Goal: Check status: Check status

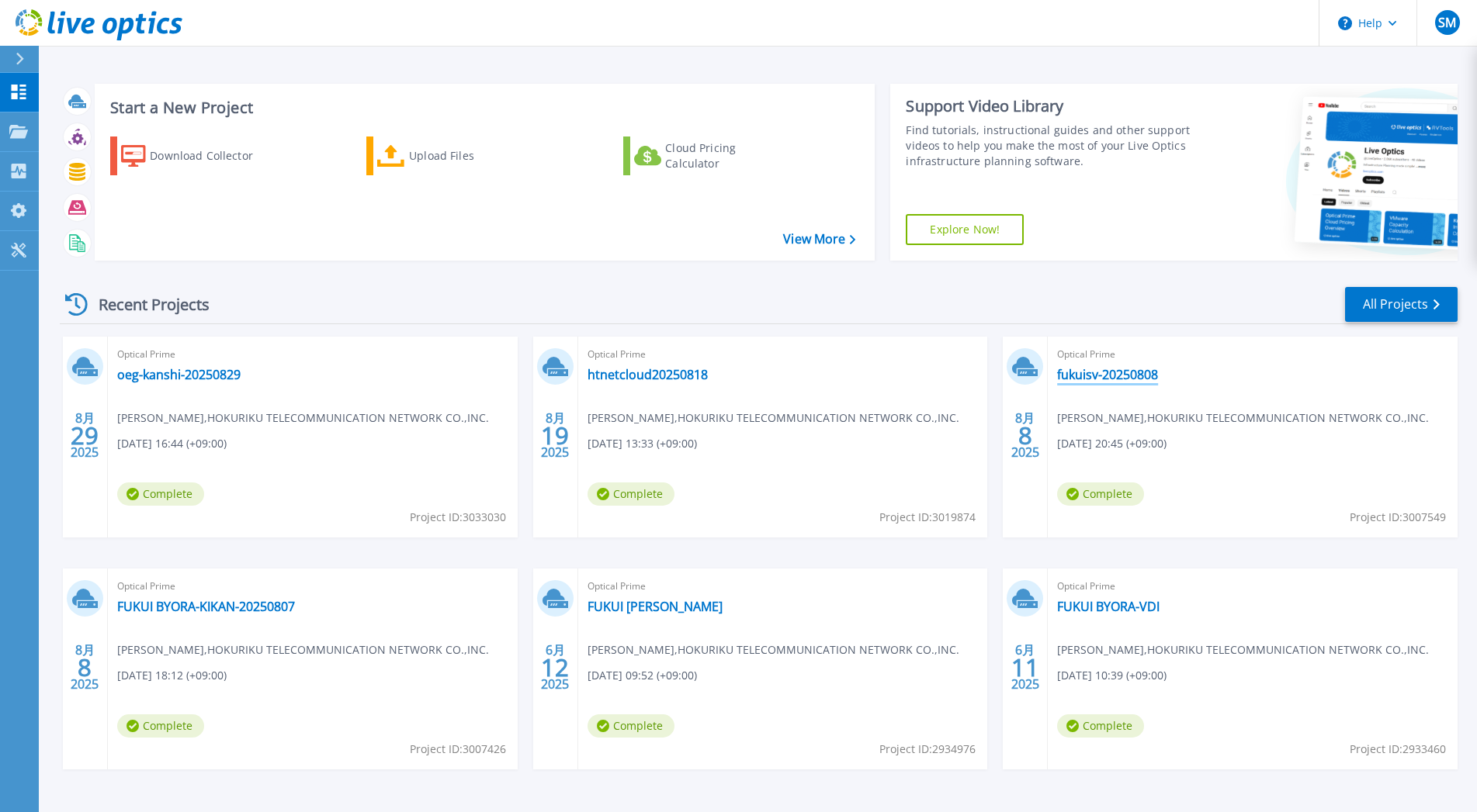
click at [1105, 376] on link "fukuisv-20250808" at bounding box center [1107, 375] width 101 height 16
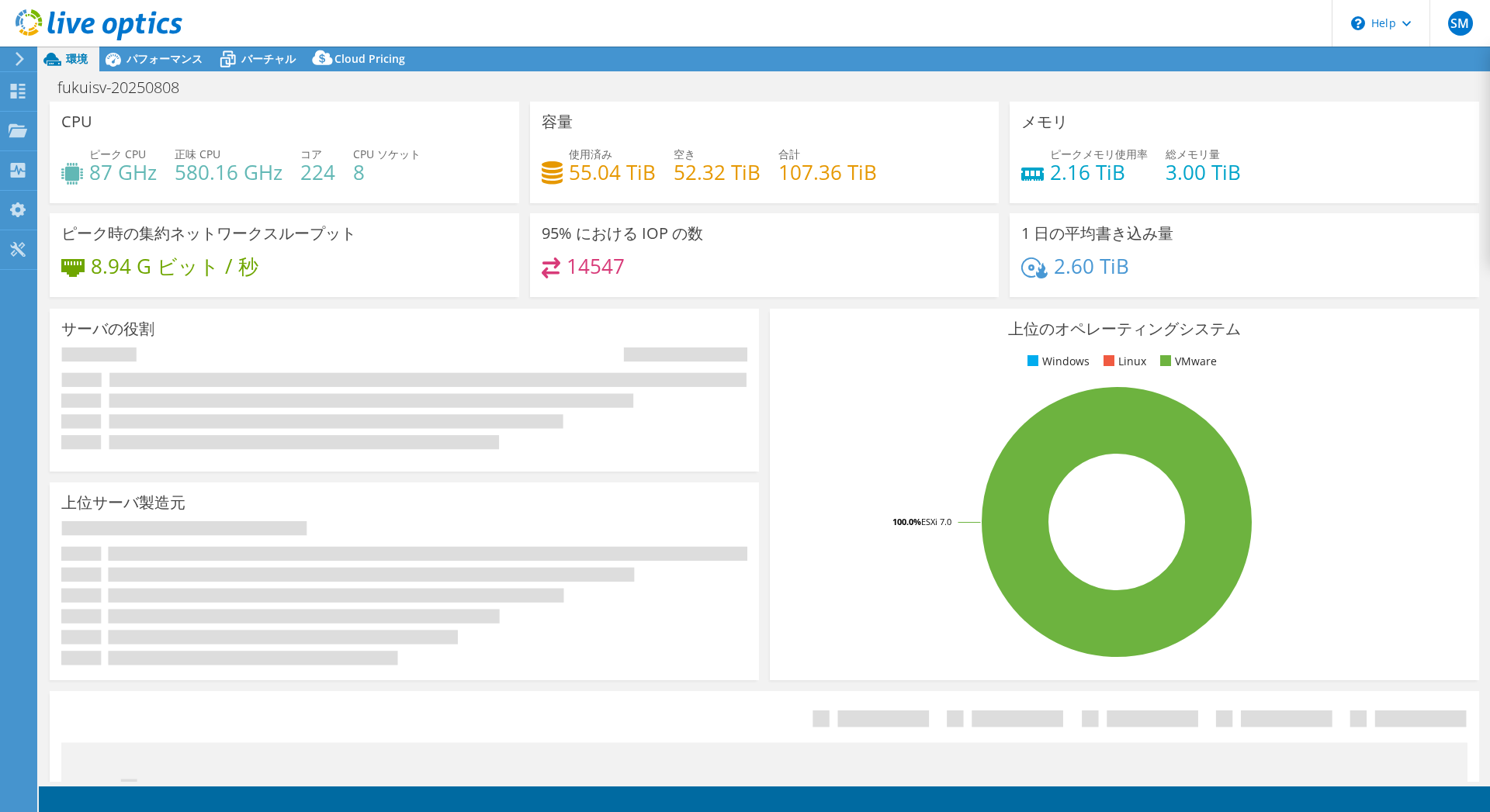
select select "[GEOGRAPHIC_DATA]"
select select "JPY"
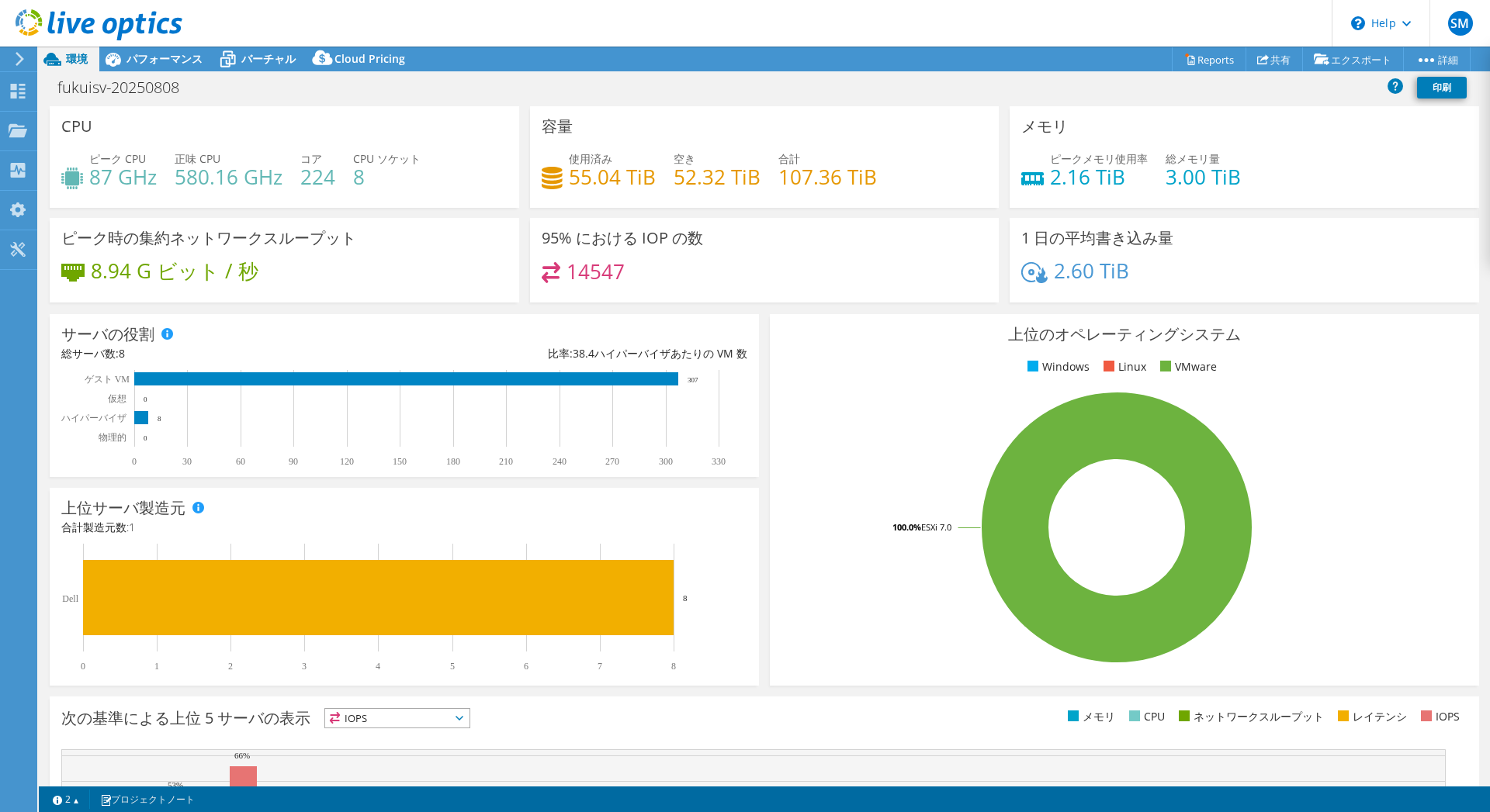
click at [20, 55] on use at bounding box center [20, 59] width 9 height 14
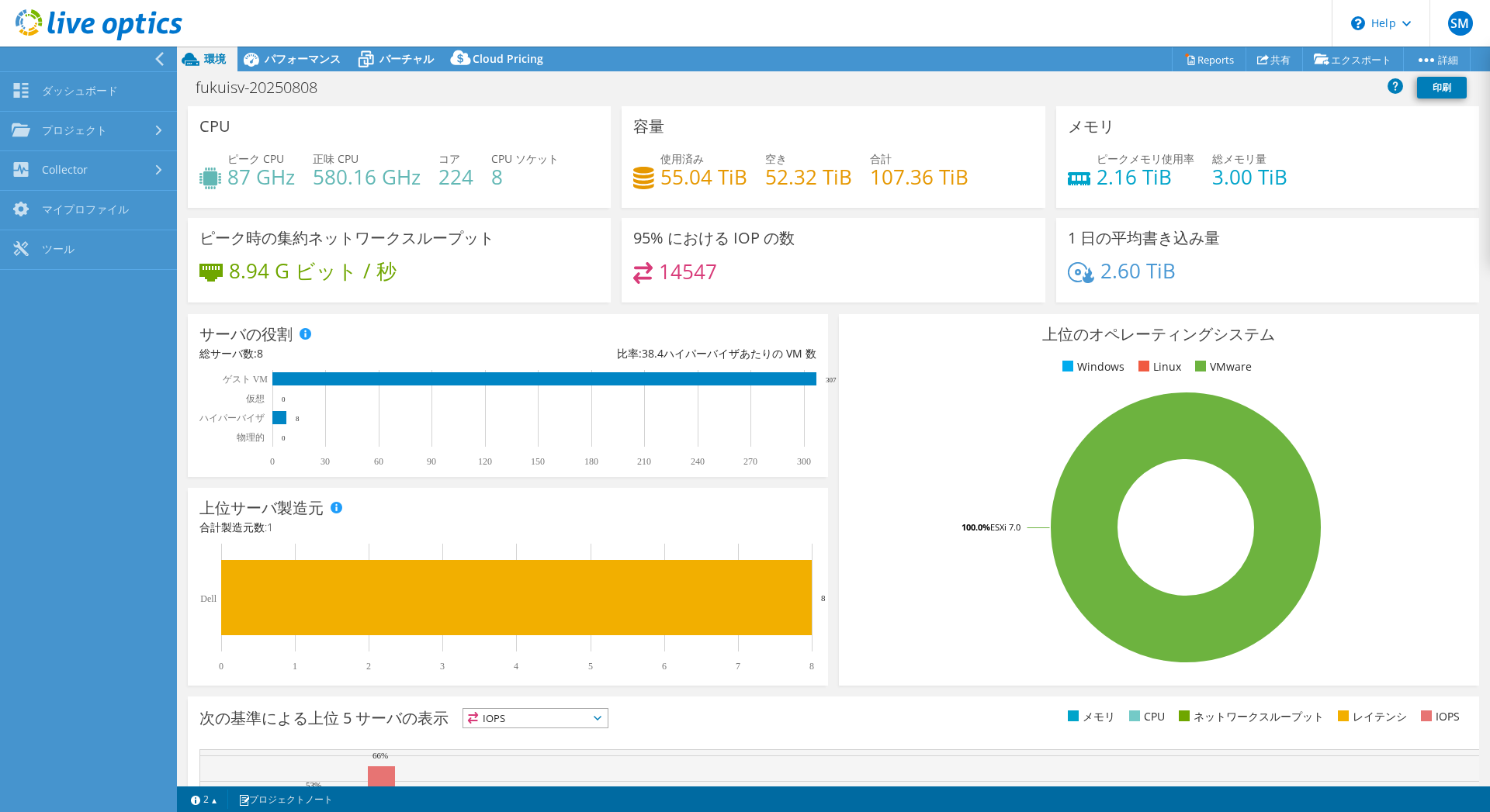
click at [20, 55] on div at bounding box center [84, 59] width 177 height 25
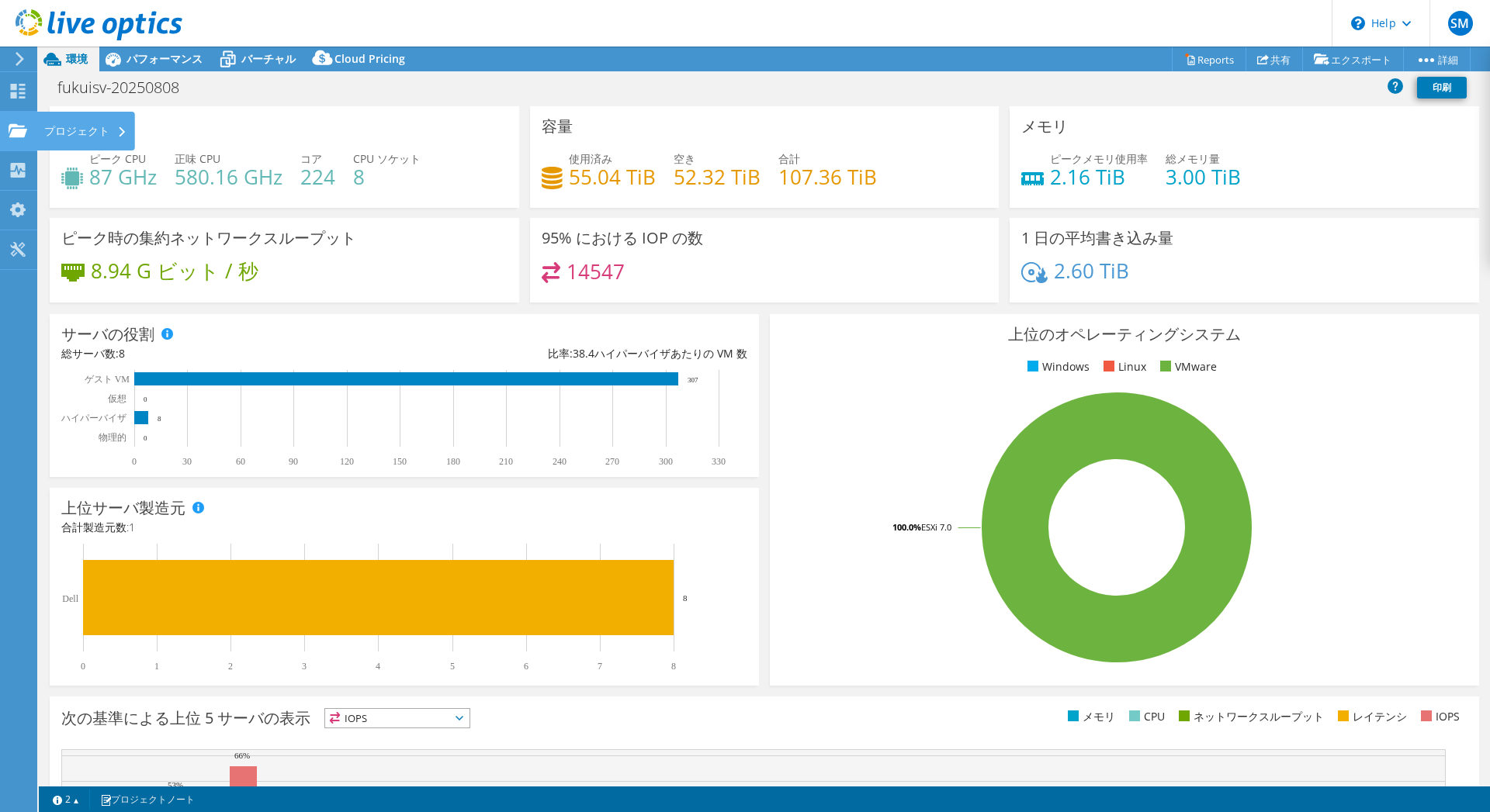
click at [22, 136] on use at bounding box center [18, 130] width 19 height 13
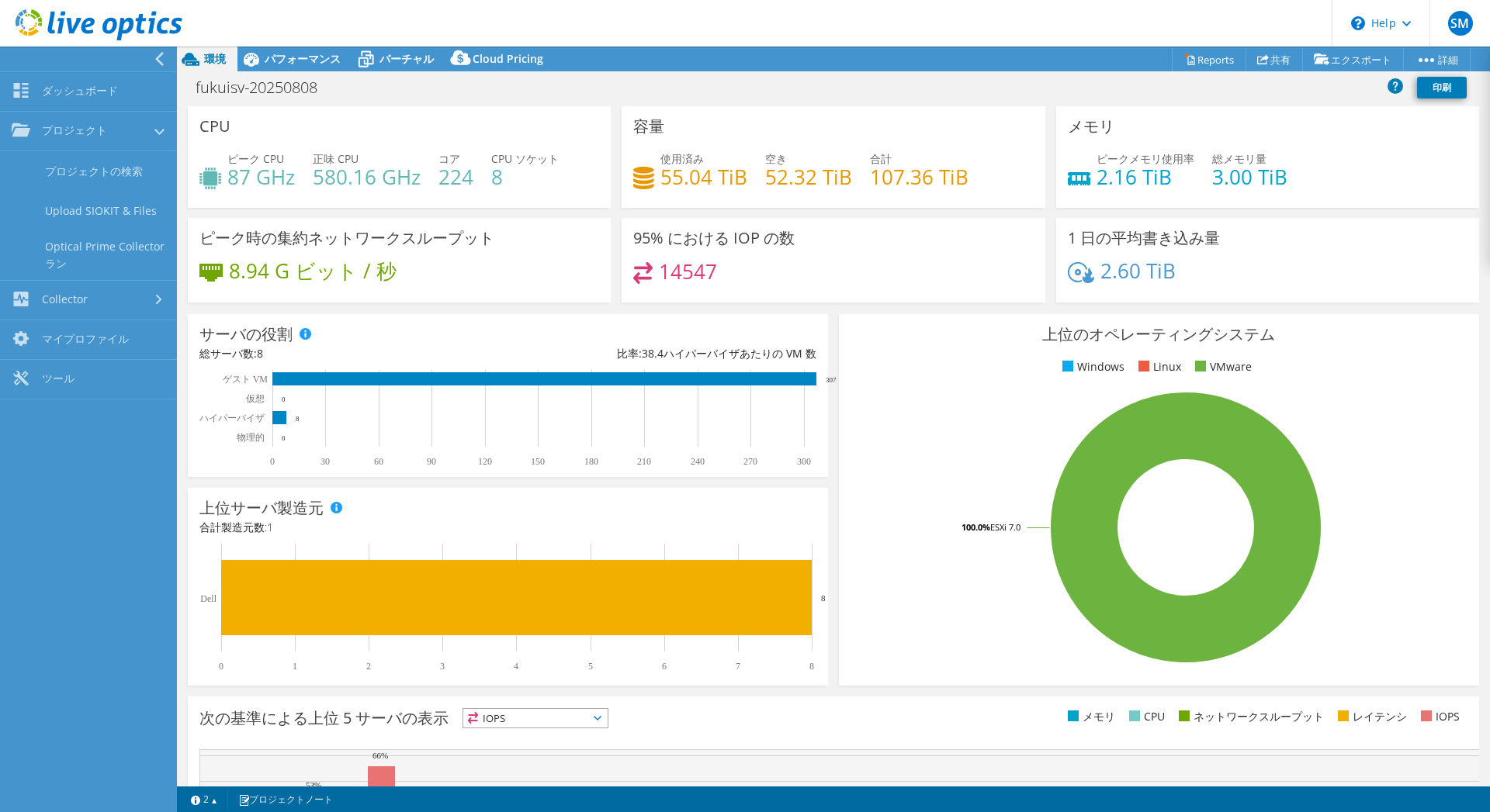
click at [158, 57] on use at bounding box center [159, 59] width 9 height 14
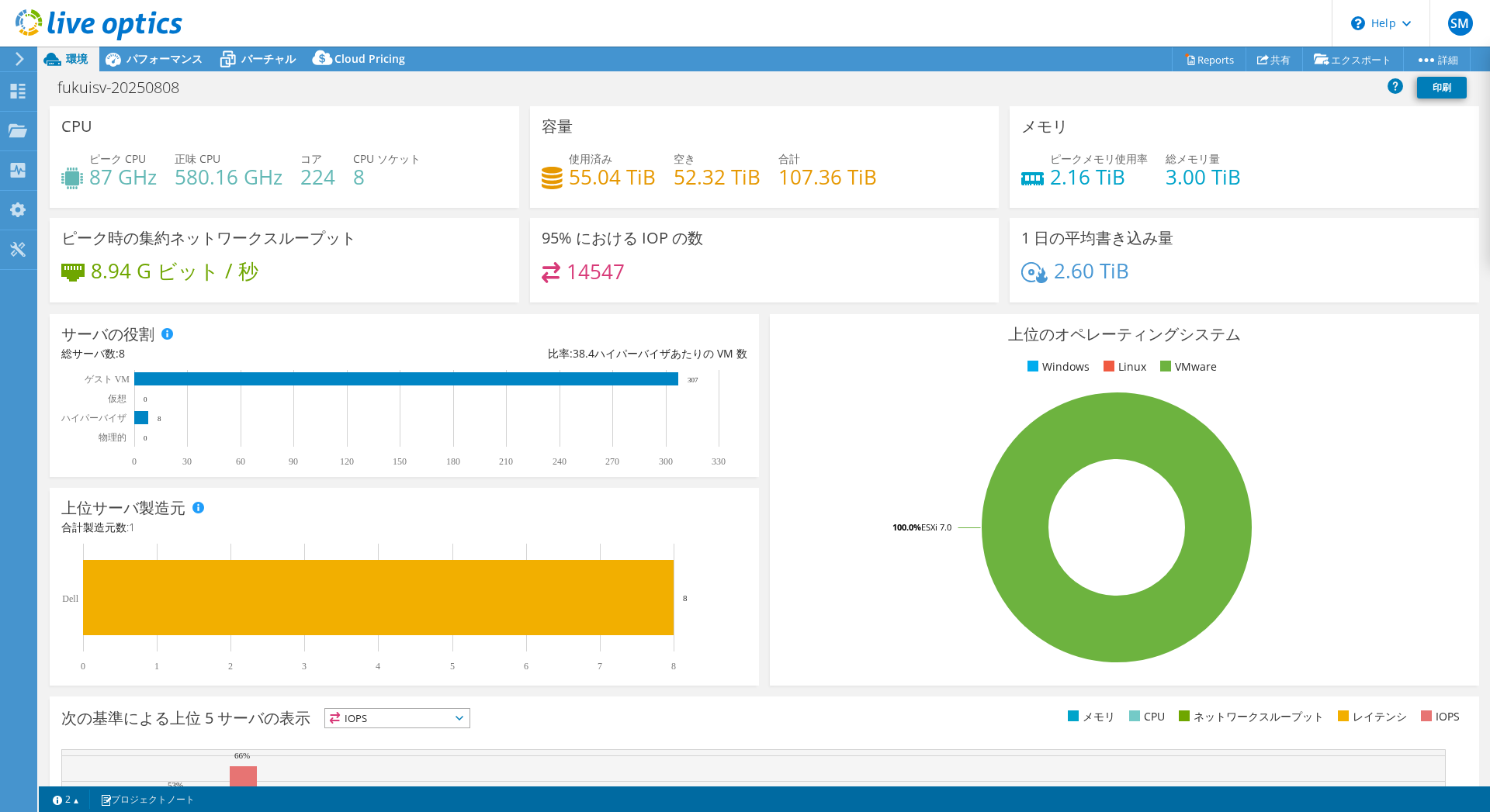
click at [15, 57] on icon at bounding box center [20, 59] width 12 height 14
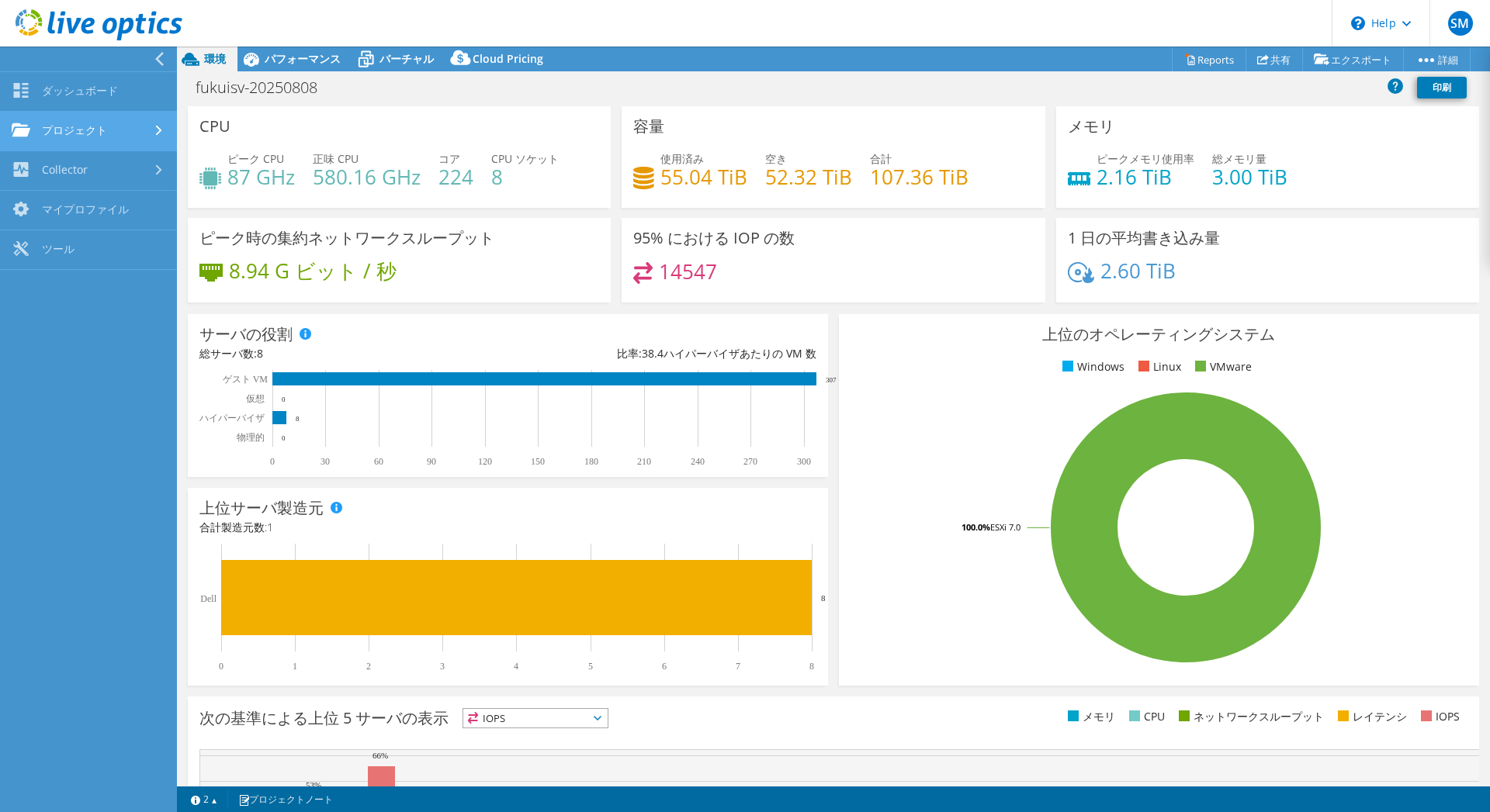
click at [80, 133] on link "プロジェクト" at bounding box center [88, 131] width 177 height 40
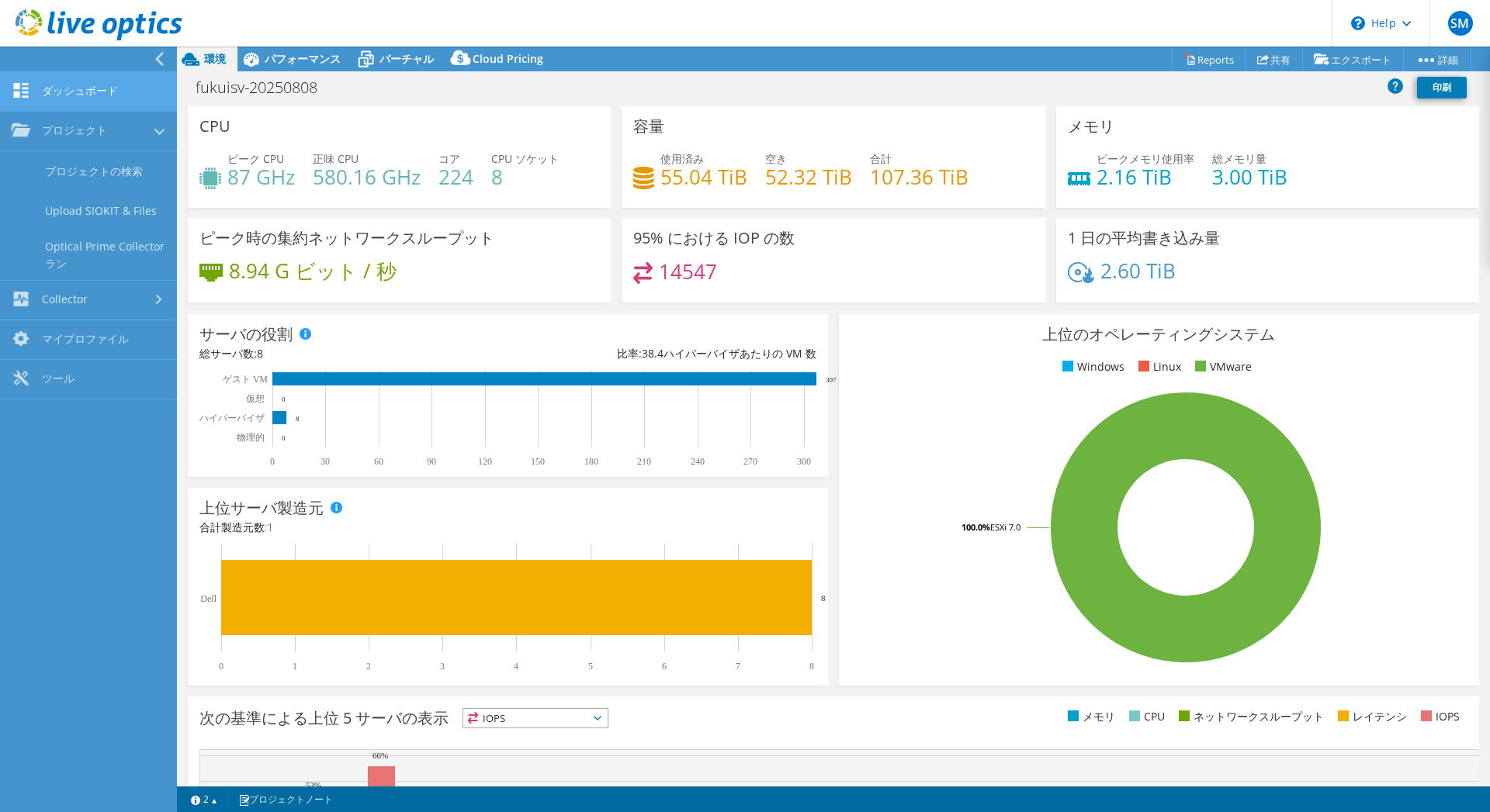
click at [87, 77] on link "ダッシュボード" at bounding box center [88, 91] width 177 height 40
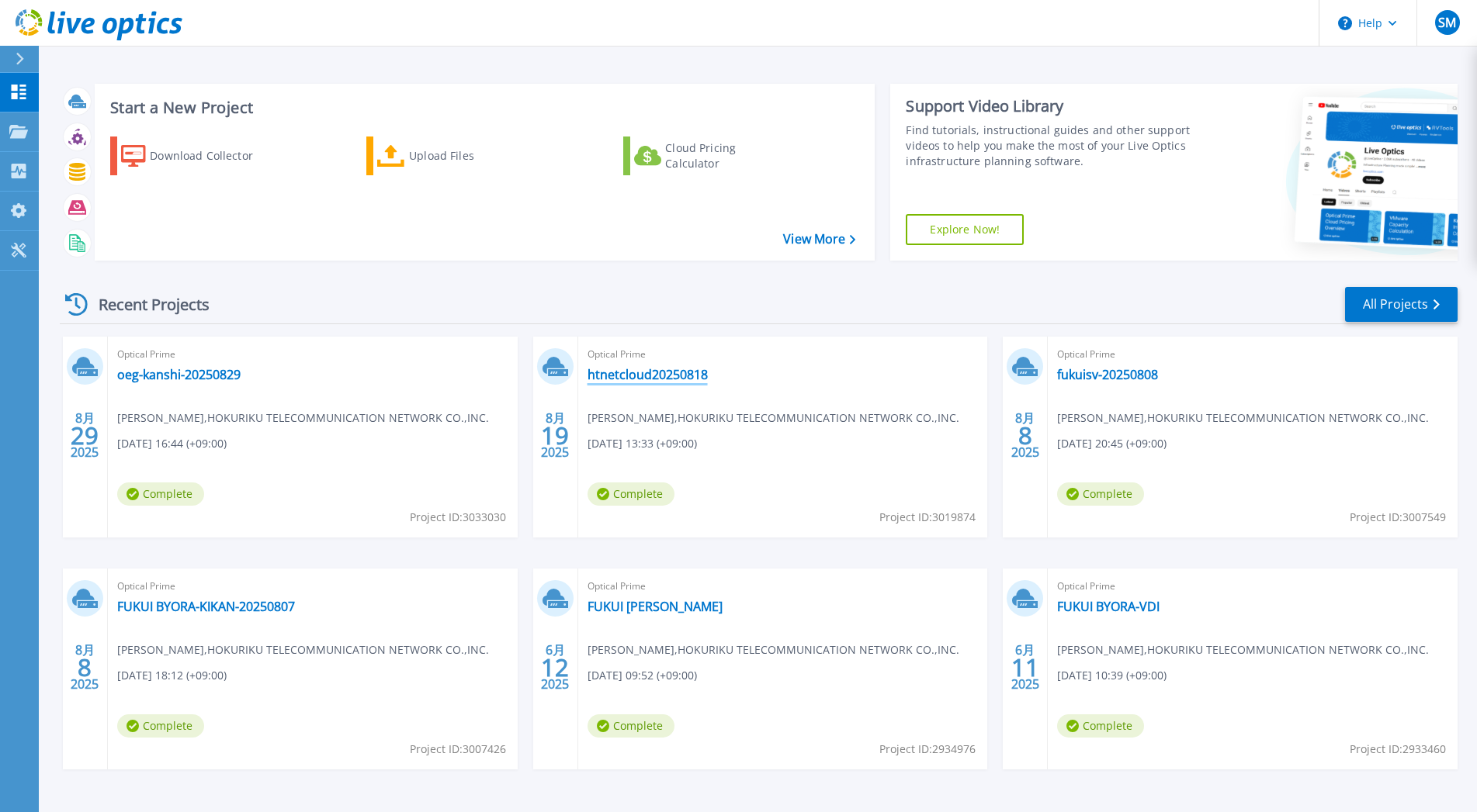
click at [629, 369] on link "htnetcloud20250818" at bounding box center [648, 375] width 120 height 16
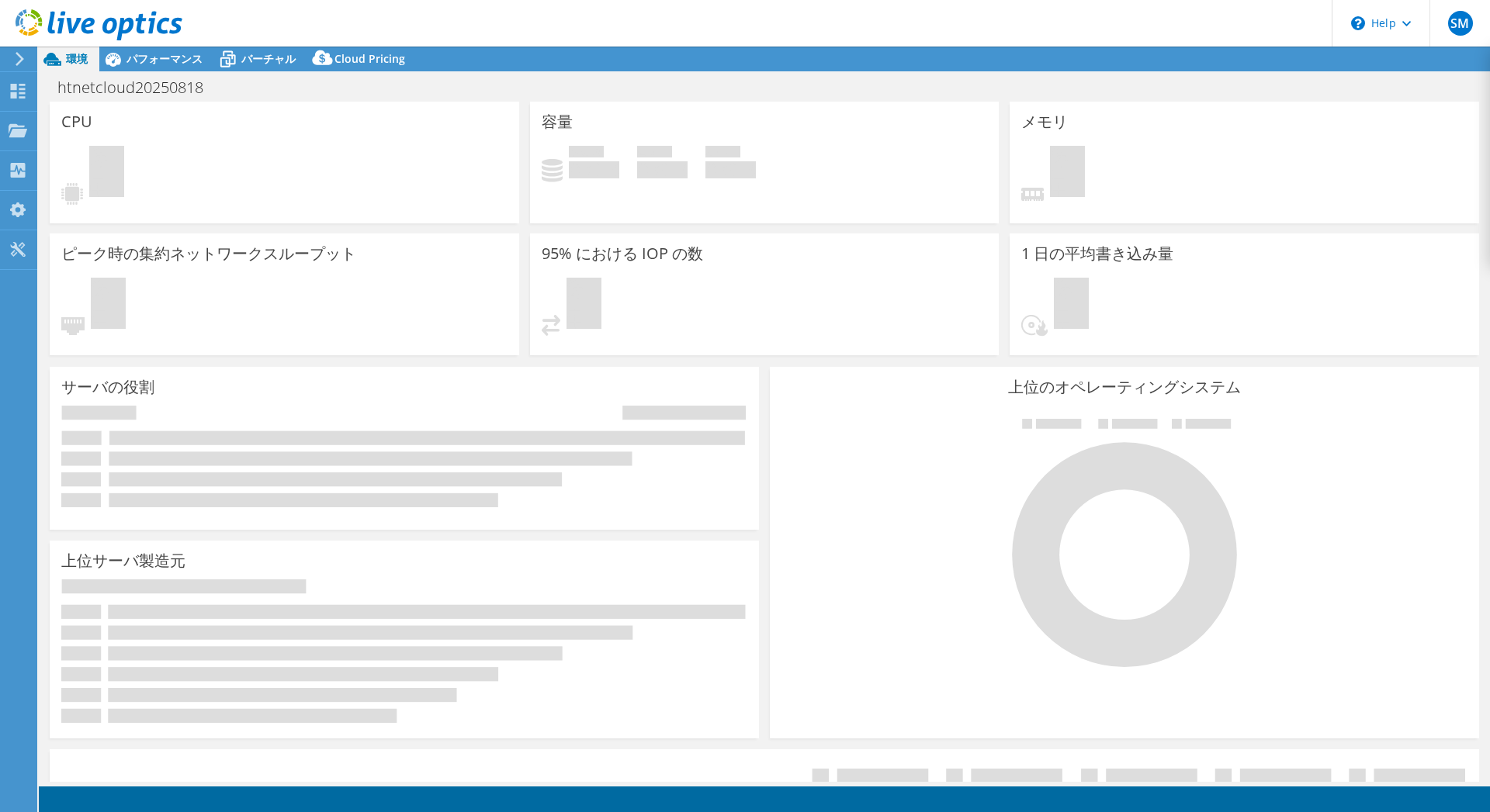
select select "[GEOGRAPHIC_DATA]"
select select "JPY"
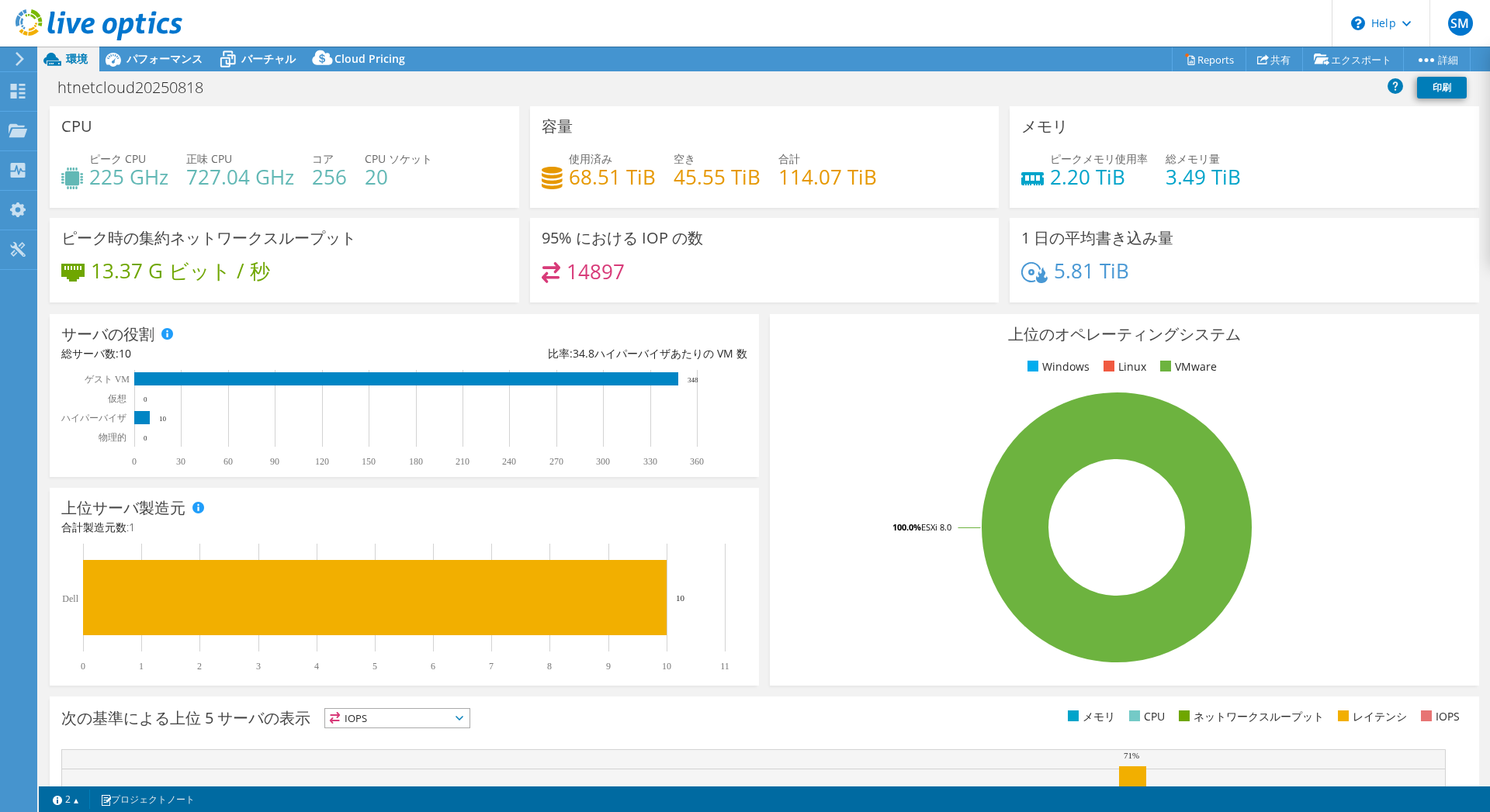
click at [21, 59] on use at bounding box center [20, 59] width 9 height 14
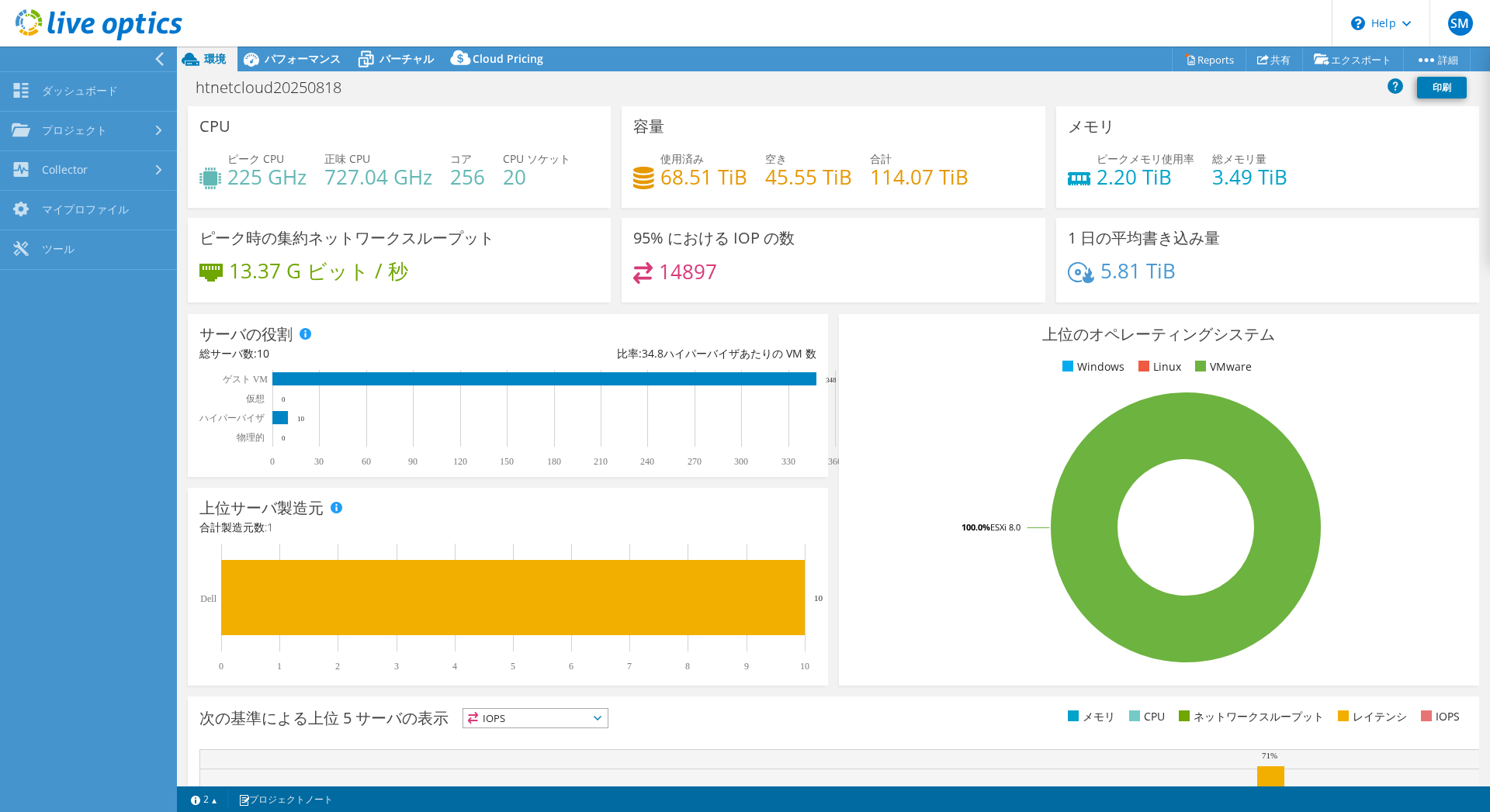
click at [160, 59] on icon at bounding box center [159, 59] width 12 height 14
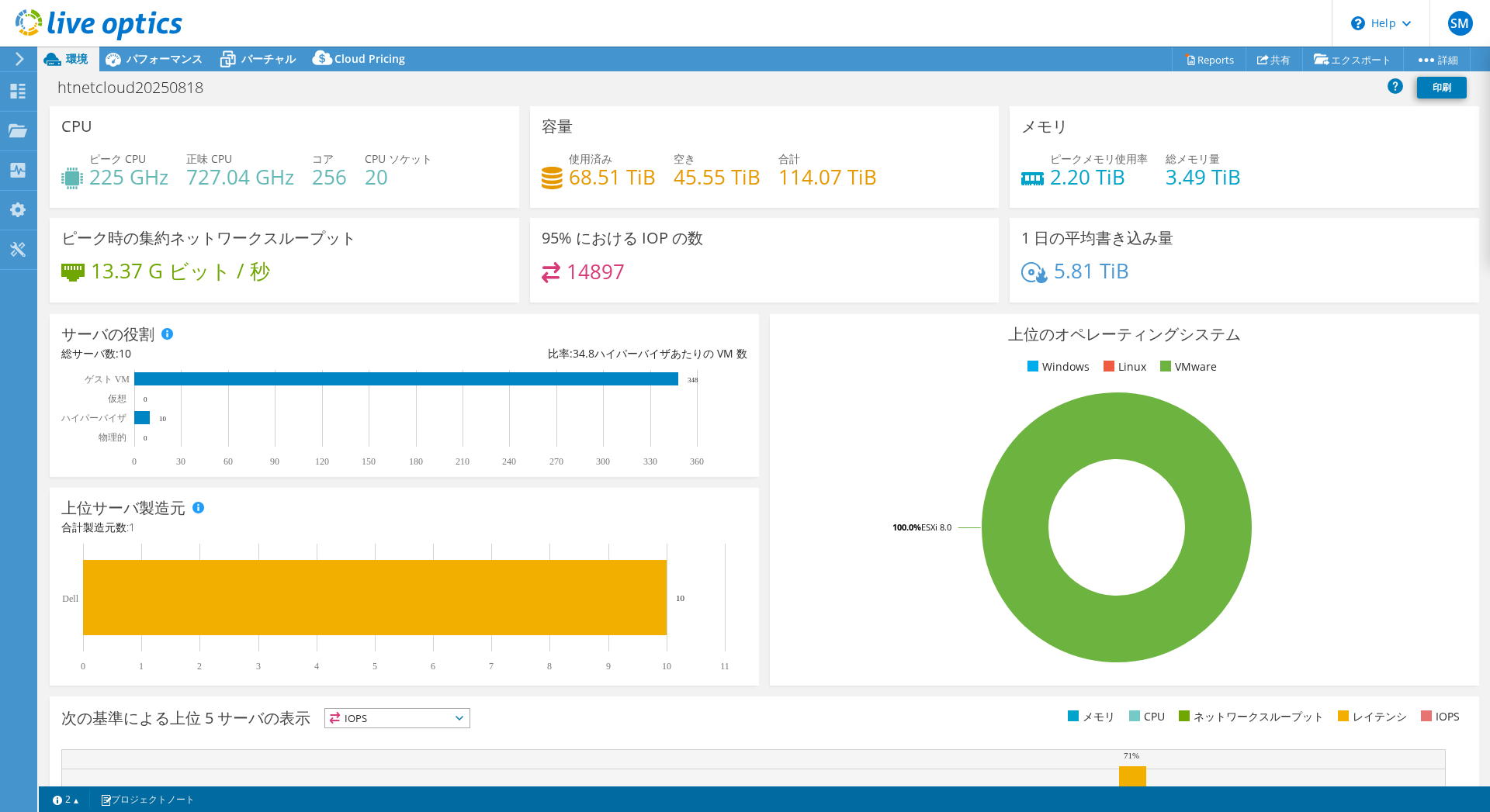
click at [109, 24] on icon at bounding box center [99, 25] width 167 height 32
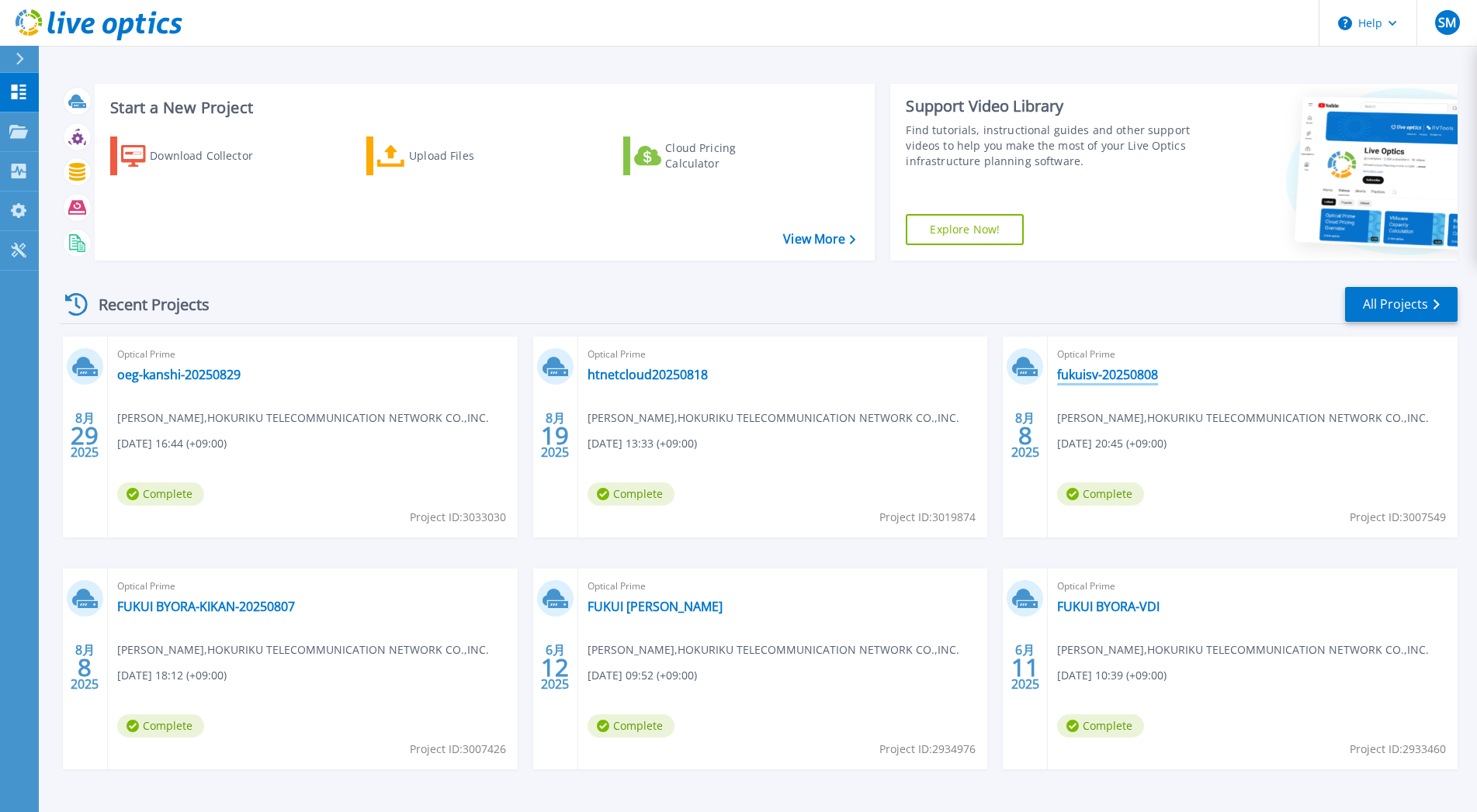
click at [1116, 369] on link "fukuisv-20250808" at bounding box center [1107, 375] width 101 height 16
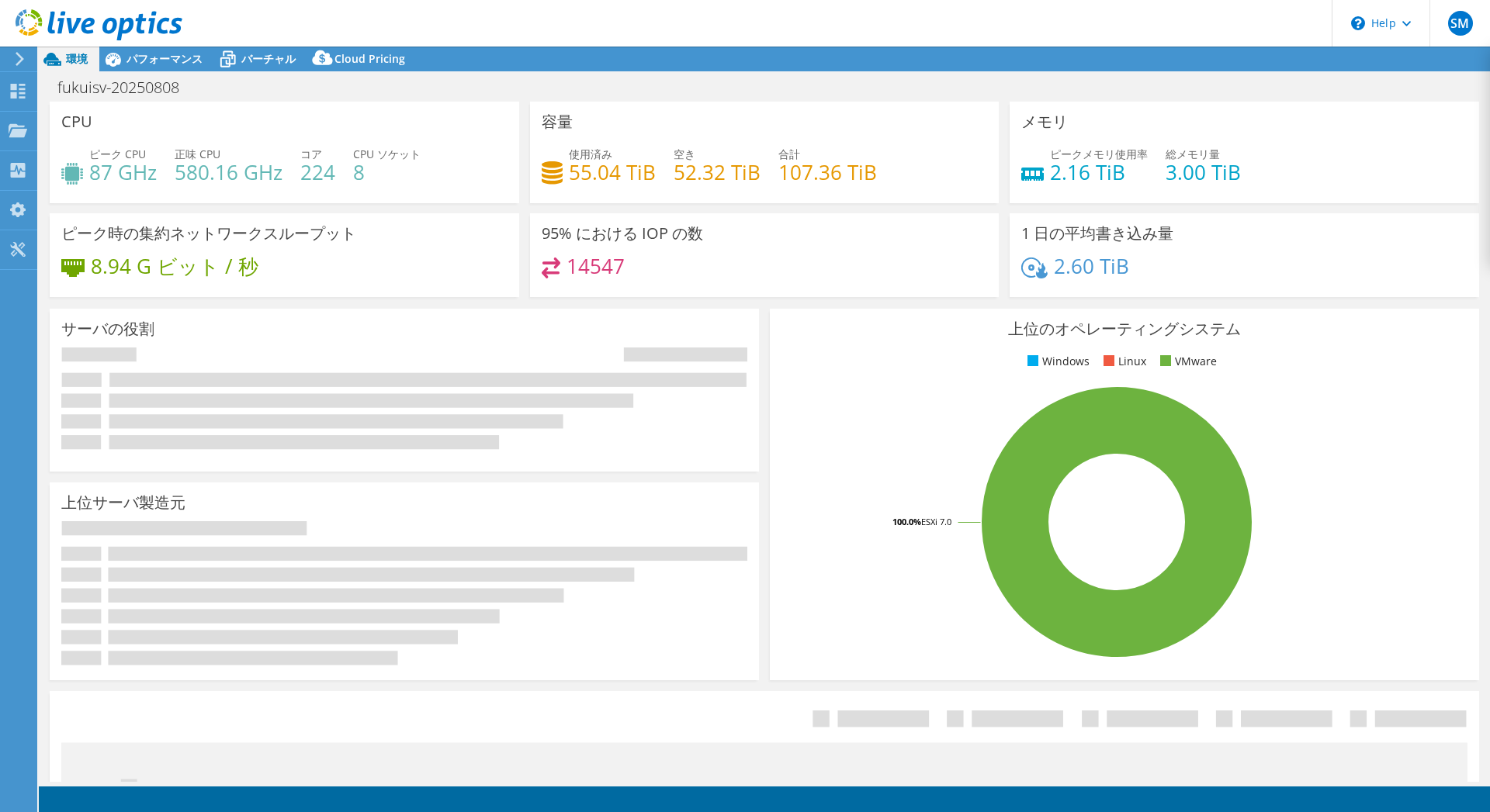
select select "[GEOGRAPHIC_DATA]"
select select "JPY"
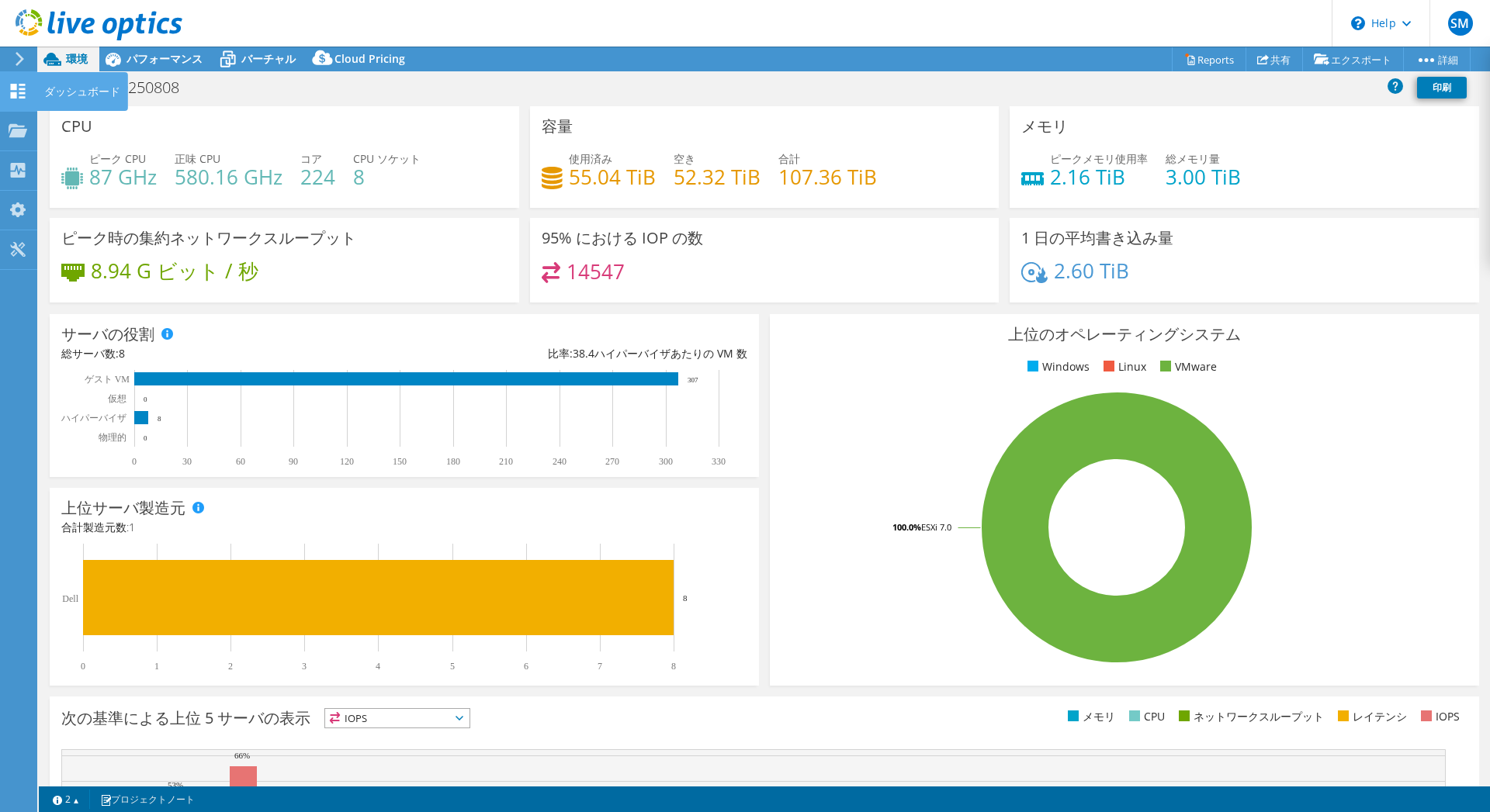
click at [98, 94] on div "ダッシュボード" at bounding box center [82, 91] width 91 height 39
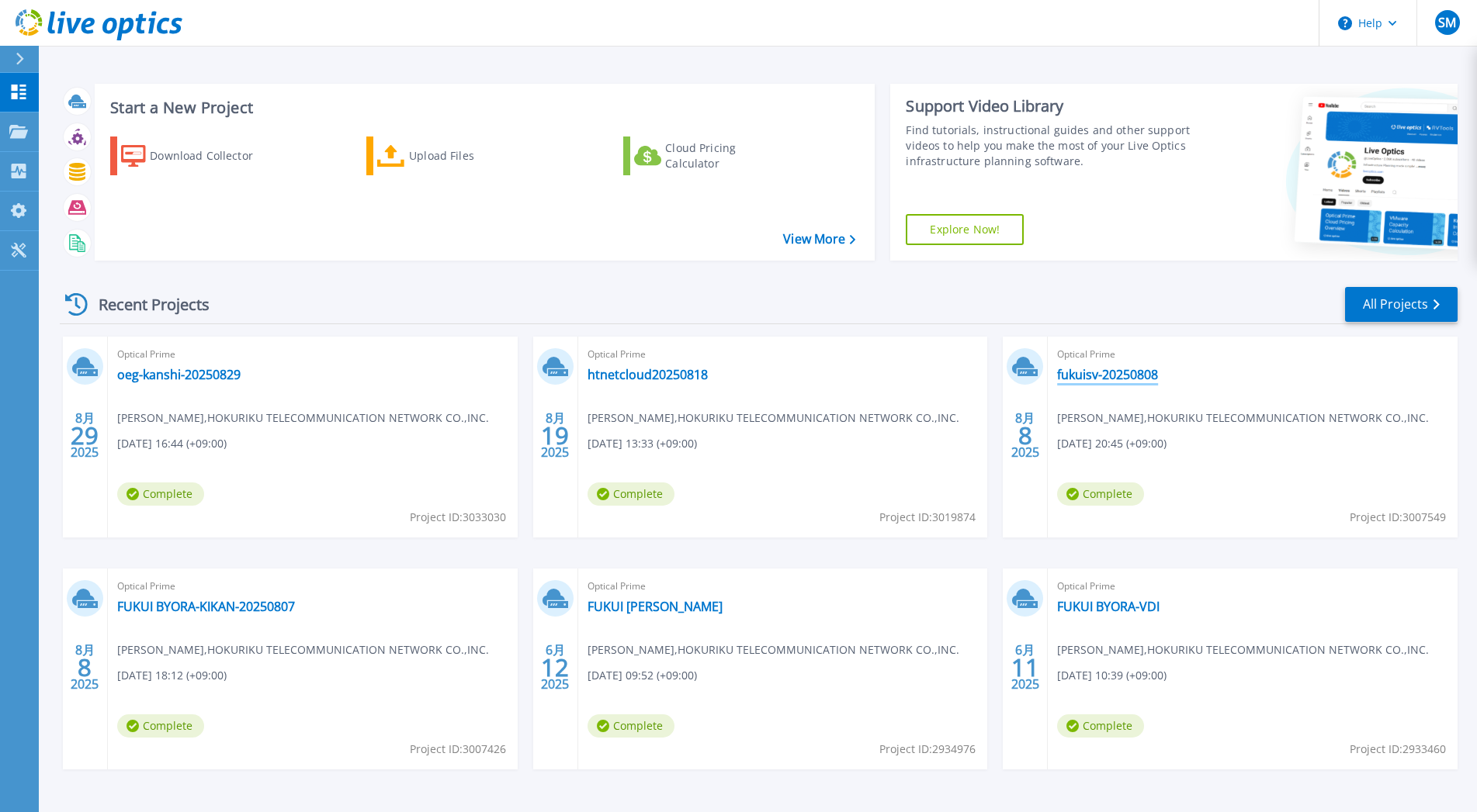
click at [1112, 367] on link "fukuisv-20250808" at bounding box center [1107, 375] width 101 height 16
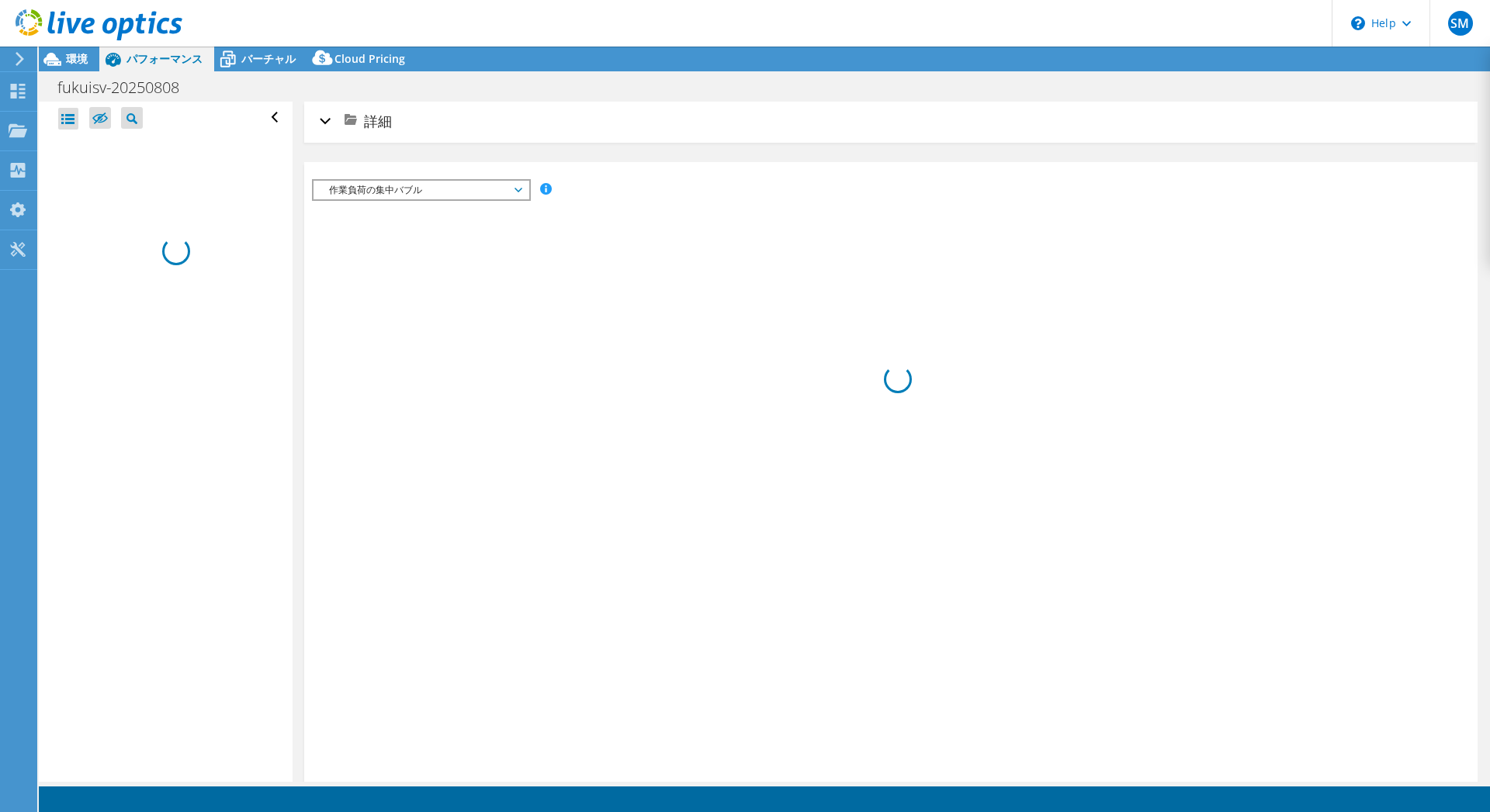
select select "[GEOGRAPHIC_DATA]"
select select "JPY"
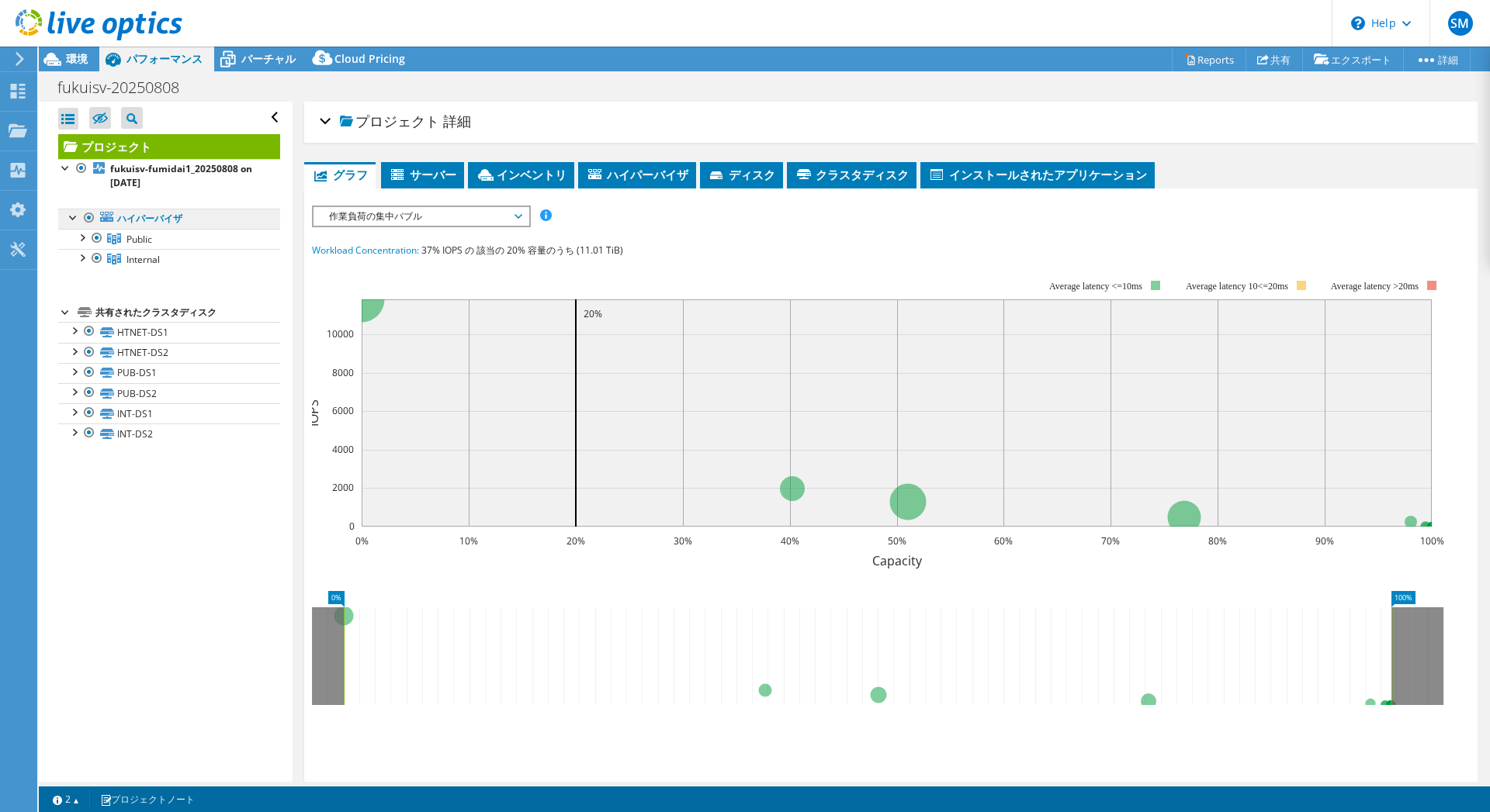
click at [122, 218] on link "ハイパーバイザ" at bounding box center [169, 219] width 222 height 20
click at [99, 238] on div at bounding box center [97, 238] width 16 height 19
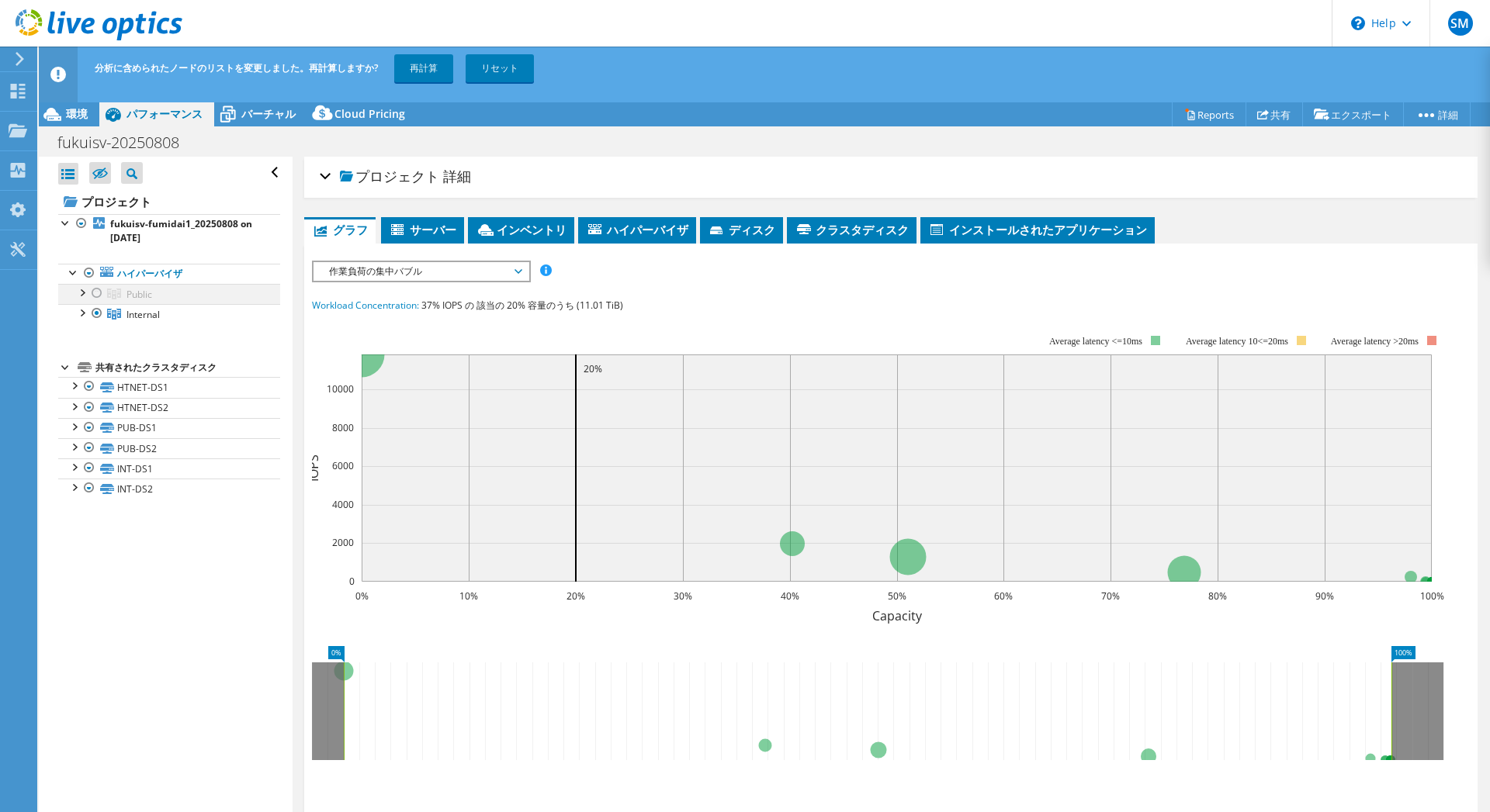
click at [91, 301] on div at bounding box center [97, 294] width 16 height 19
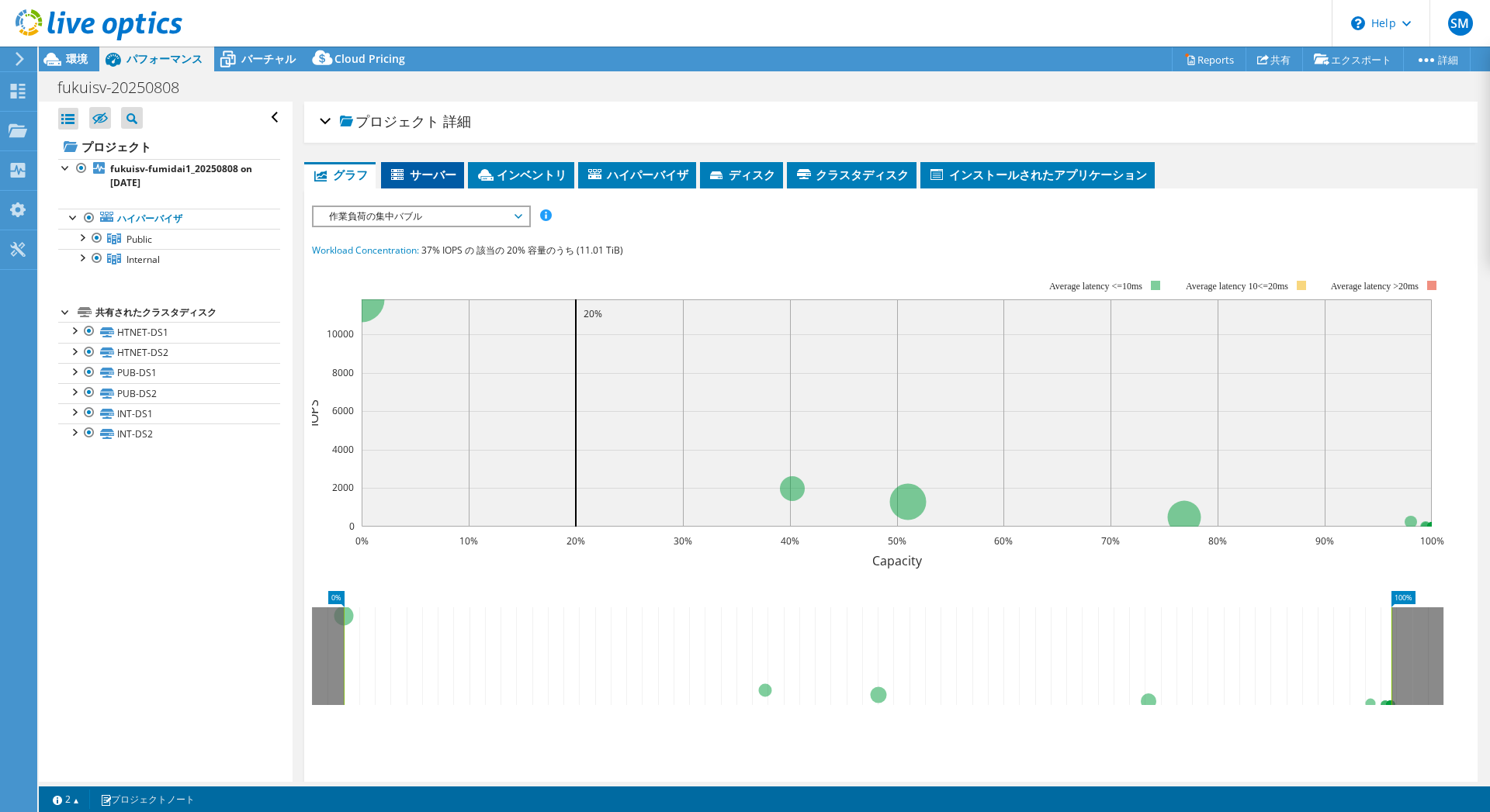
click at [422, 176] on span "サーバー" at bounding box center [422, 175] width 67 height 16
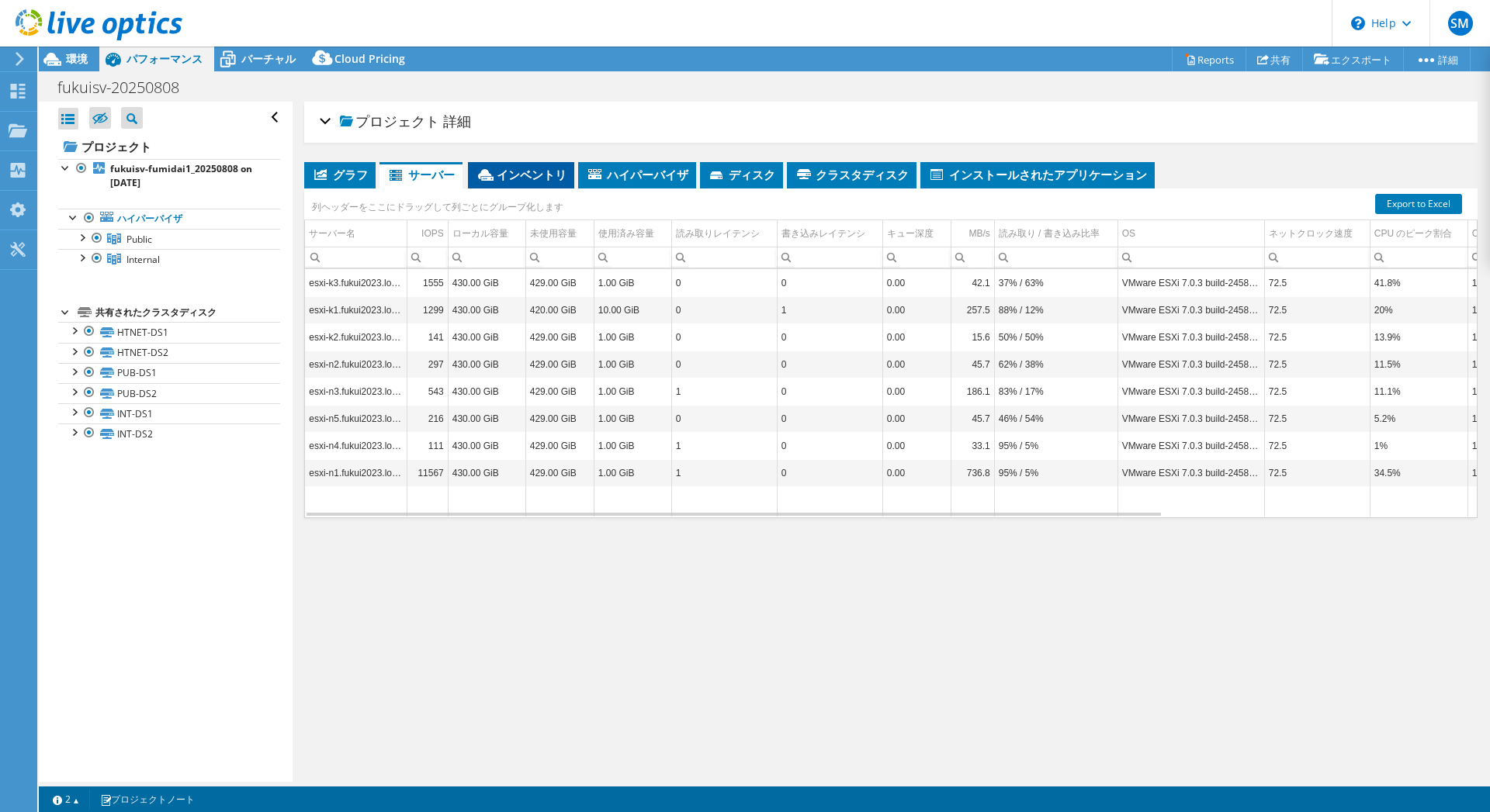
click at [539, 177] on span "インベントリ" at bounding box center [521, 175] width 91 height 16
